Goal: Entertainment & Leisure: Consume media (video, audio)

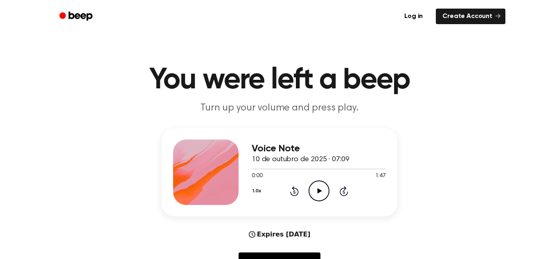
click at [322, 196] on icon "Play Audio" at bounding box center [319, 191] width 21 height 21
click at [327, 167] on div at bounding box center [319, 168] width 134 height 7
click at [358, 171] on div at bounding box center [319, 168] width 134 height 7
click at [323, 191] on icon "Pause Audio" at bounding box center [319, 191] width 21 height 21
click at [267, 169] on div at bounding box center [319, 168] width 134 height 7
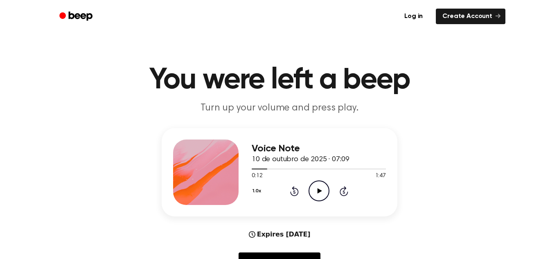
drag, startPoint x: 259, startPoint y: 170, endPoint x: 246, endPoint y: 169, distance: 13.6
click at [246, 169] on div "Voice Note 10 de outubro de 2025 · 07:09 0:12 1:47 Your browser does not suppor…" at bounding box center [280, 172] width 236 height 88
click at [317, 188] on icon "Play Audio" at bounding box center [319, 191] width 21 height 21
click at [317, 188] on icon "Pause Audio" at bounding box center [319, 191] width 21 height 21
click at [317, 188] on icon "Play Audio" at bounding box center [319, 191] width 21 height 21
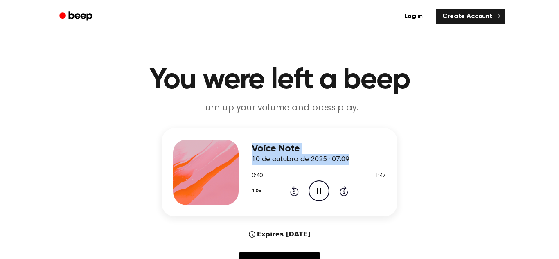
drag, startPoint x: 258, startPoint y: 169, endPoint x: 235, endPoint y: 167, distance: 23.8
click at [235, 167] on div "Voice Note 10 de outubro de 2025 · 07:09 0:40 1:47 Your browser does not suppor…" at bounding box center [280, 172] width 236 height 88
click at [260, 170] on div at bounding box center [319, 168] width 134 height 7
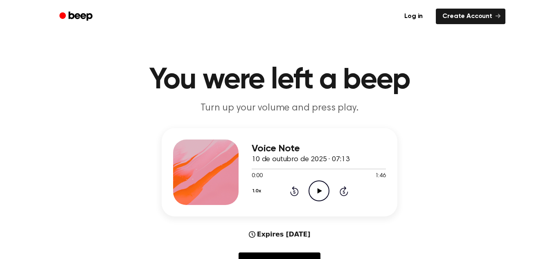
click at [318, 194] on icon "Play Audio" at bounding box center [319, 191] width 21 height 21
click at [318, 194] on icon "Pause Audio" at bounding box center [319, 191] width 21 height 21
